Goal: Check status: Check status

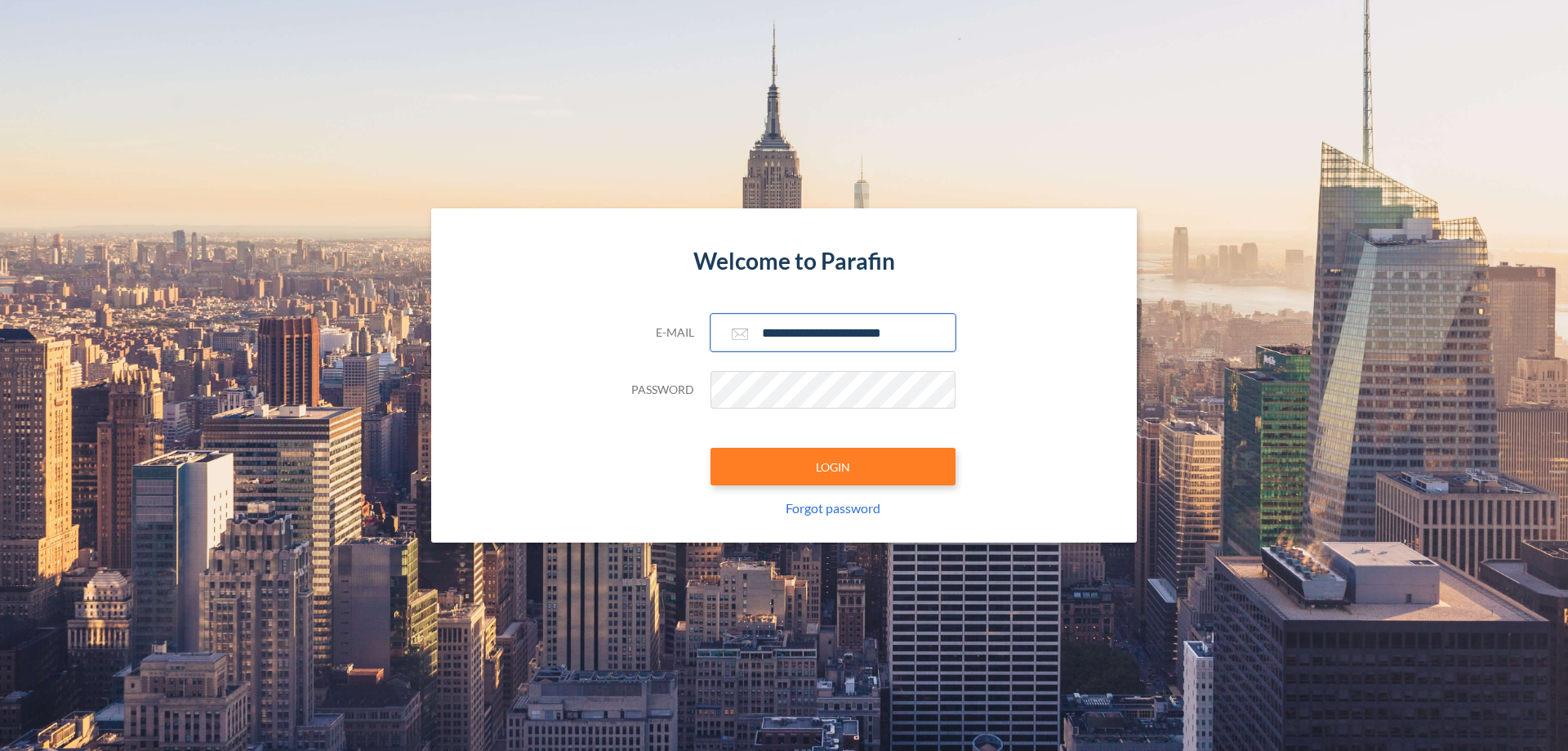
type input "**********"
click at [833, 466] on button "LOGIN" at bounding box center [832, 466] width 245 height 38
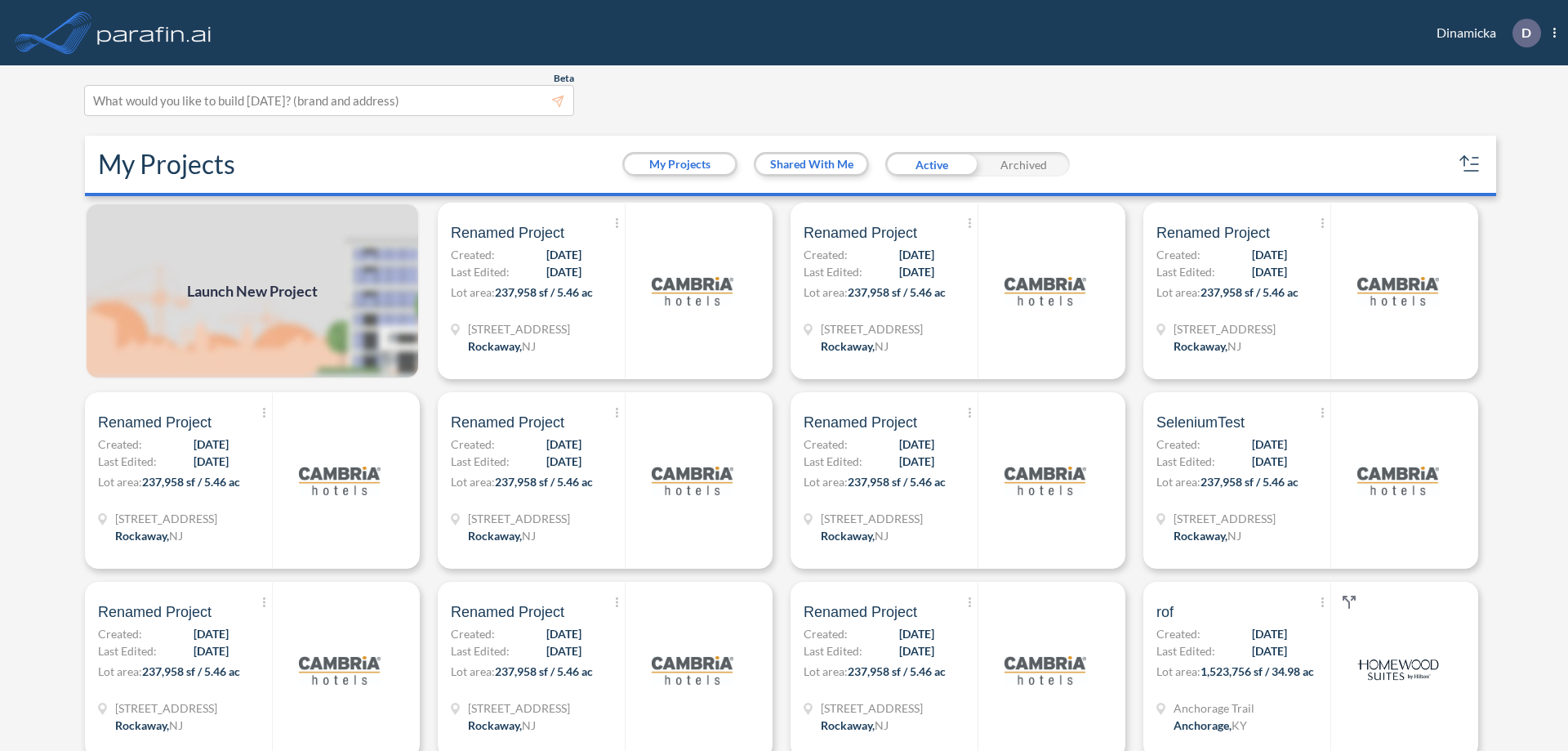
scroll to position [4, 0]
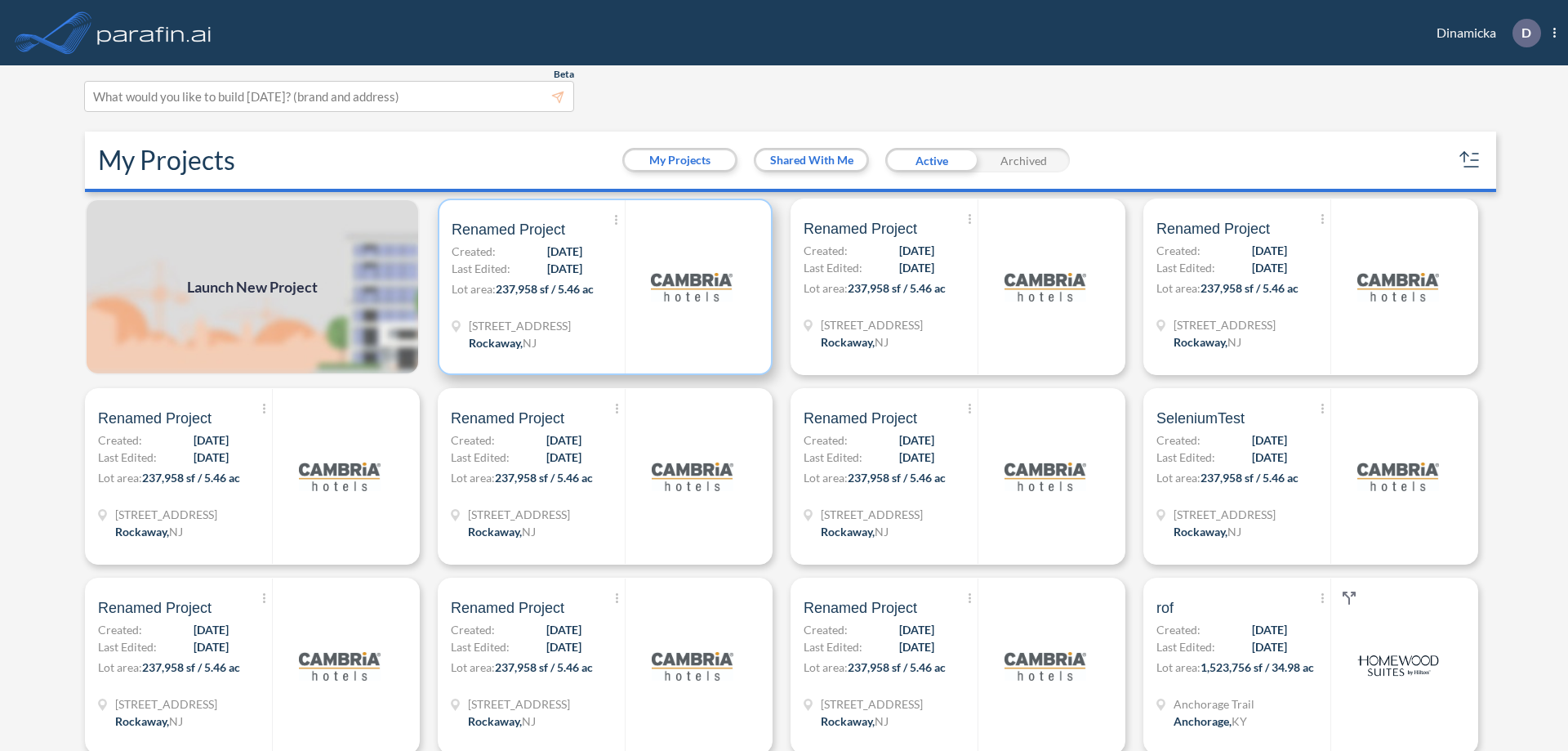
click at [602, 287] on p "Lot area: 237,958 sf / 5.46 ac" at bounding box center [538, 292] width 173 height 24
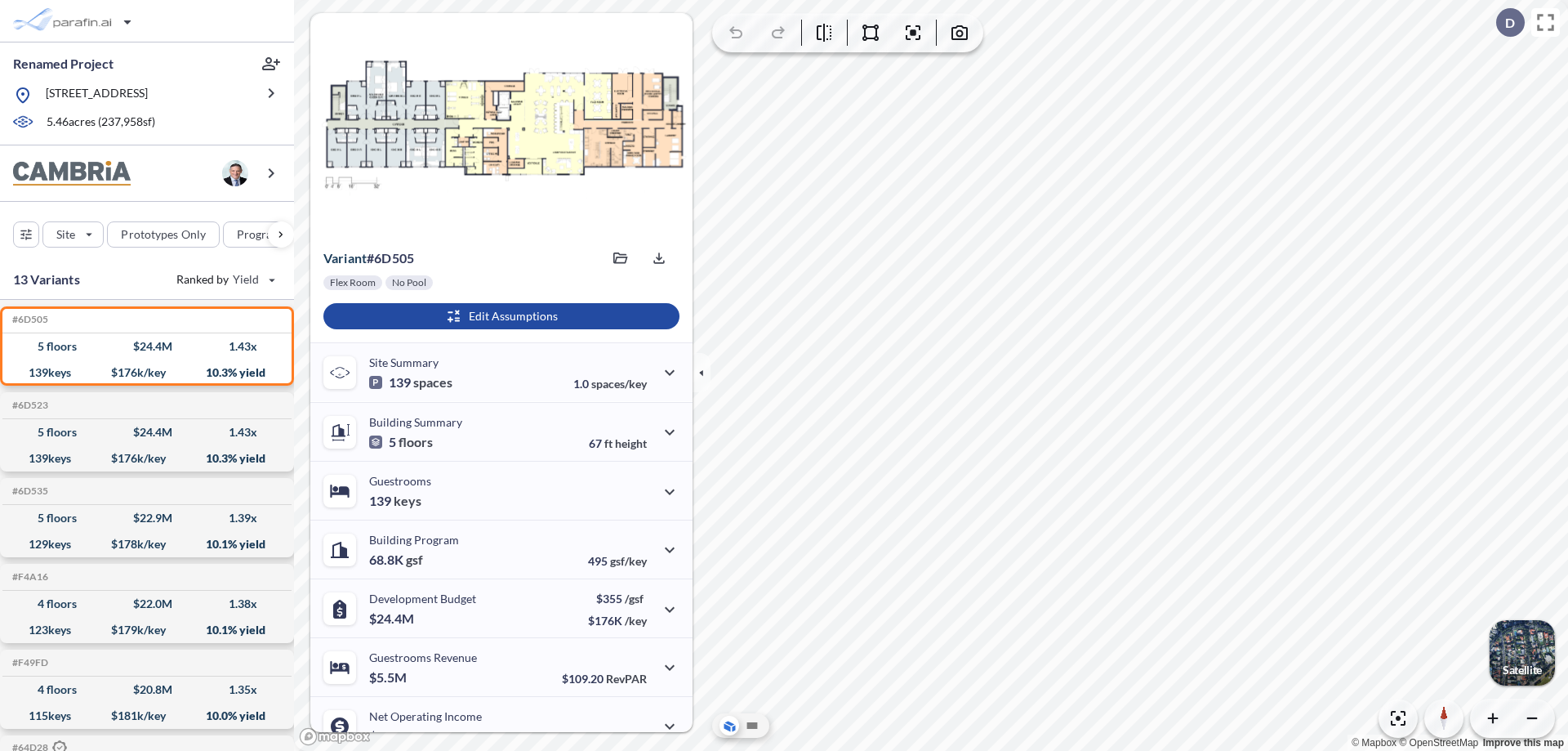
scroll to position [83, 0]
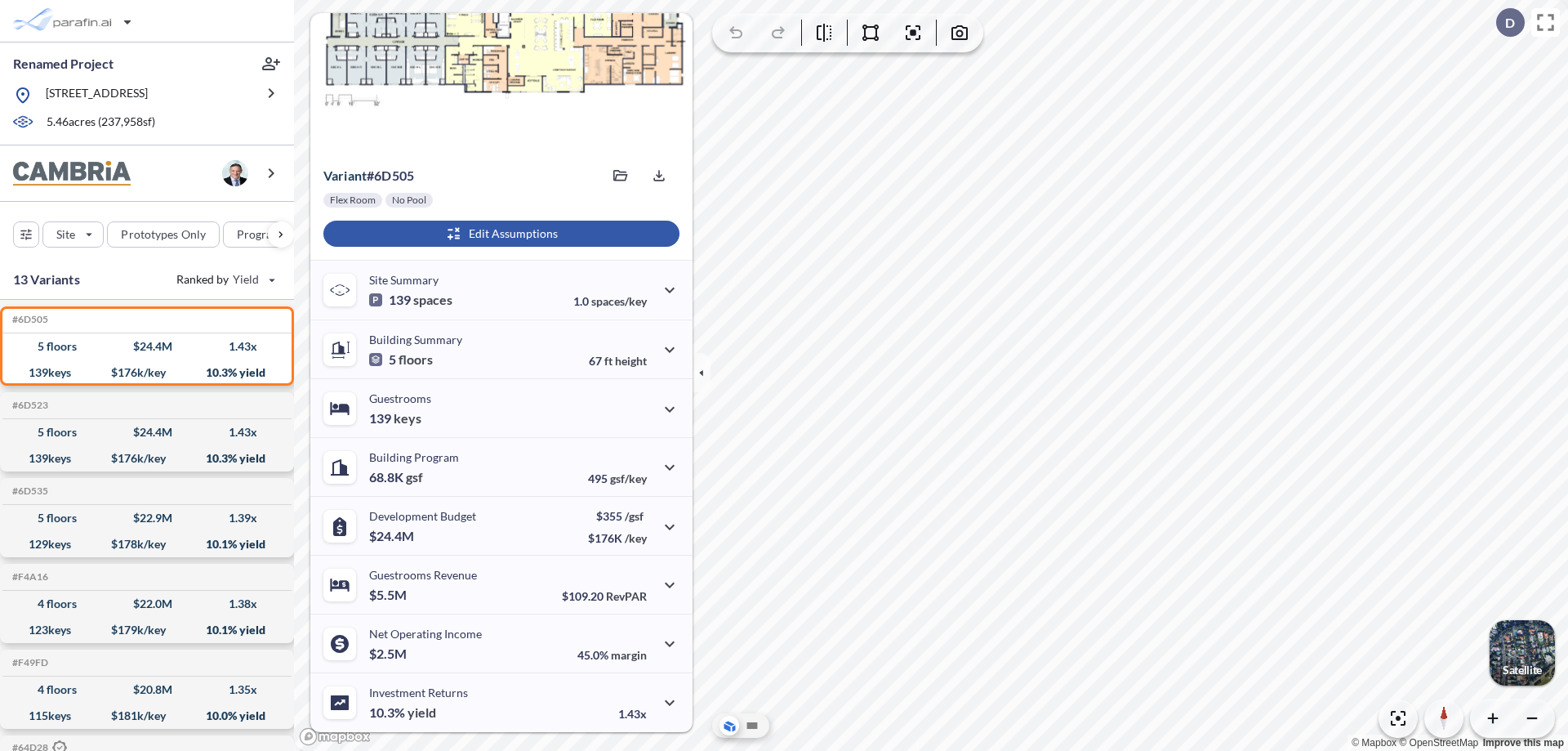
click at [499, 234] on div "button" at bounding box center [501, 234] width 356 height 26
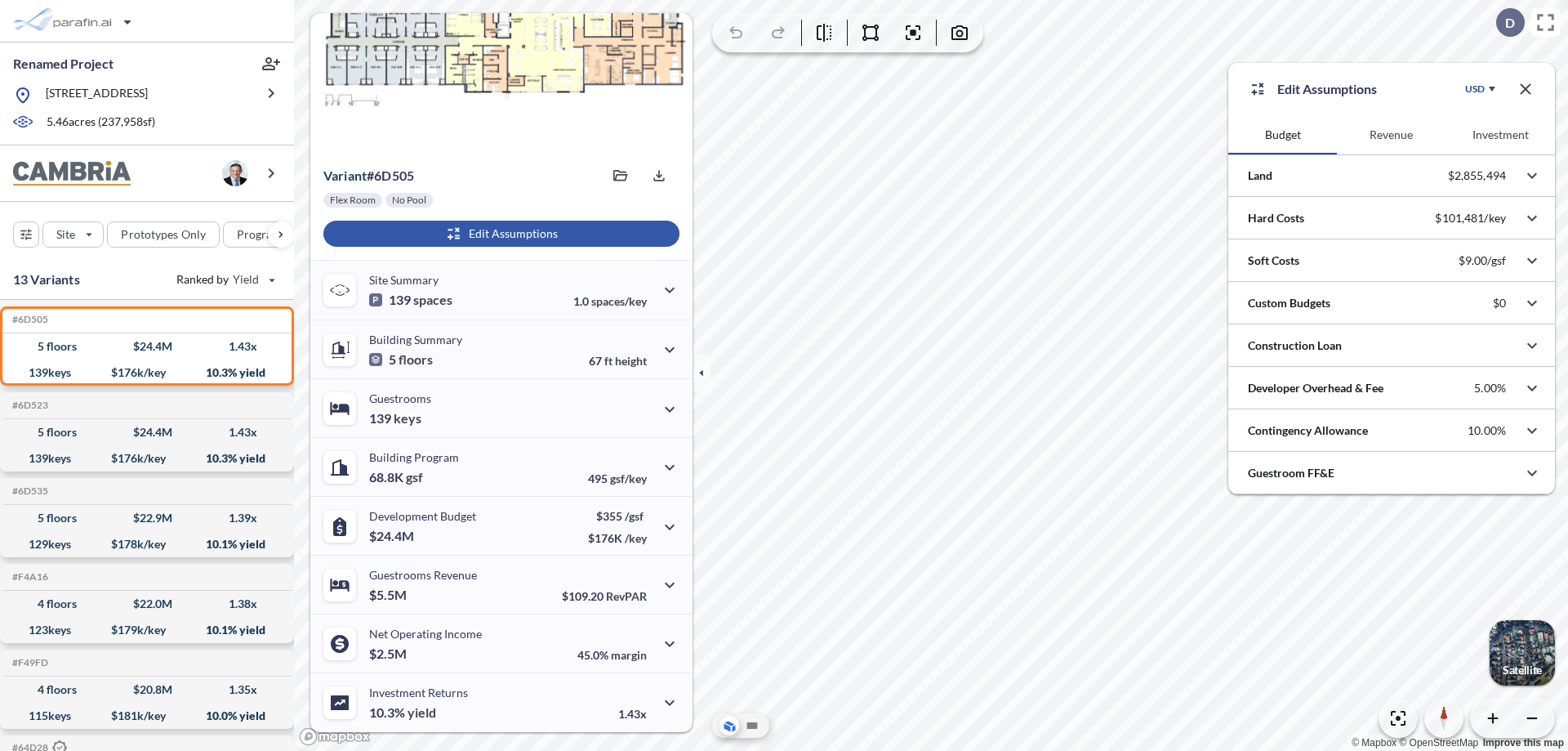
click at [1392, 135] on button "Revenue" at bounding box center [1392, 134] width 109 height 40
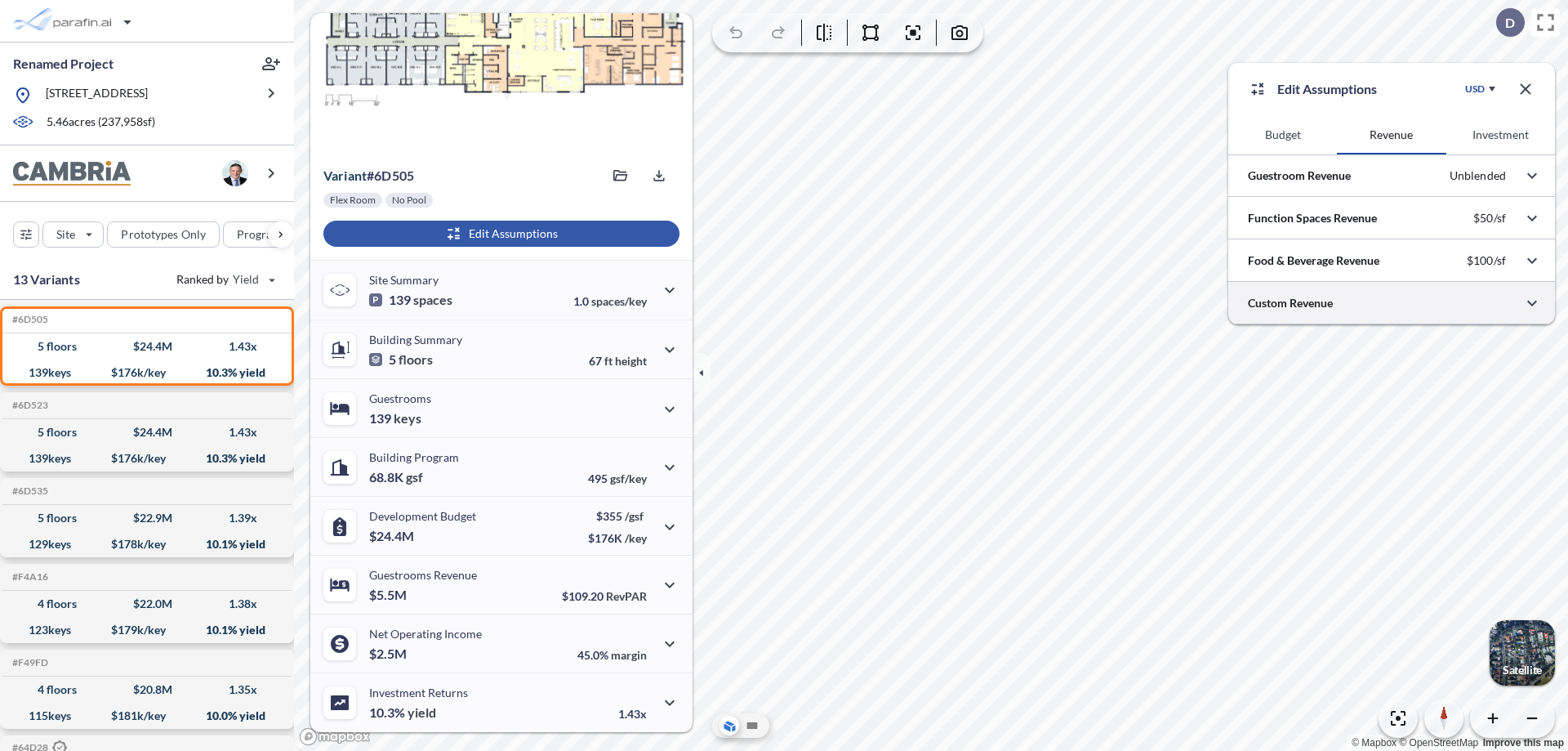
click at [1392, 303] on div at bounding box center [1392, 302] width 327 height 41
